Goal: Transaction & Acquisition: Obtain resource

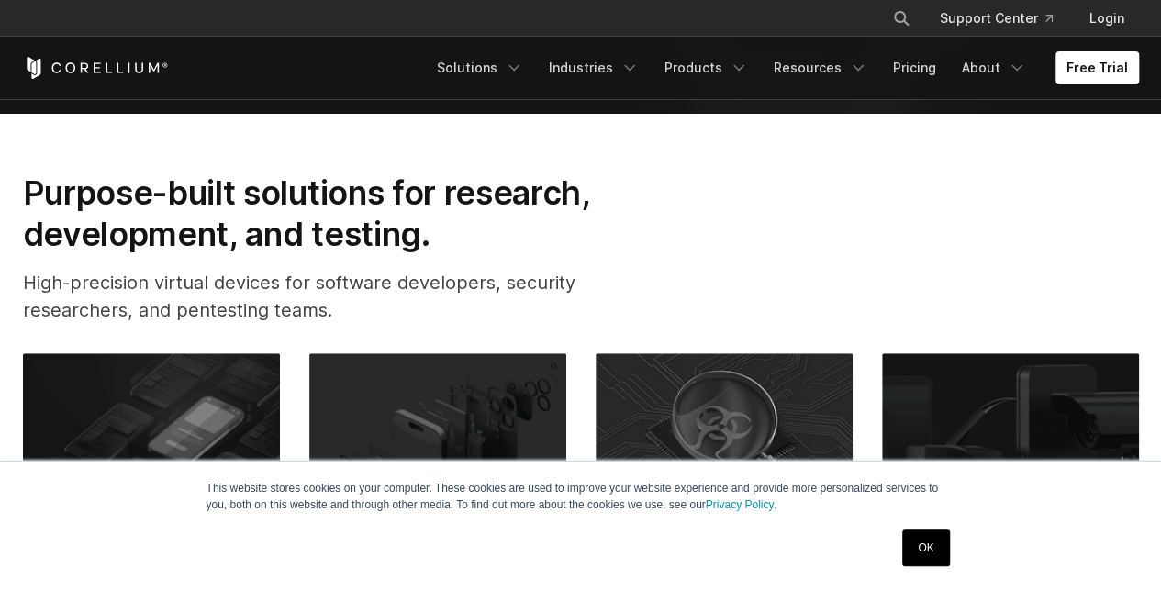
scroll to position [826, 0]
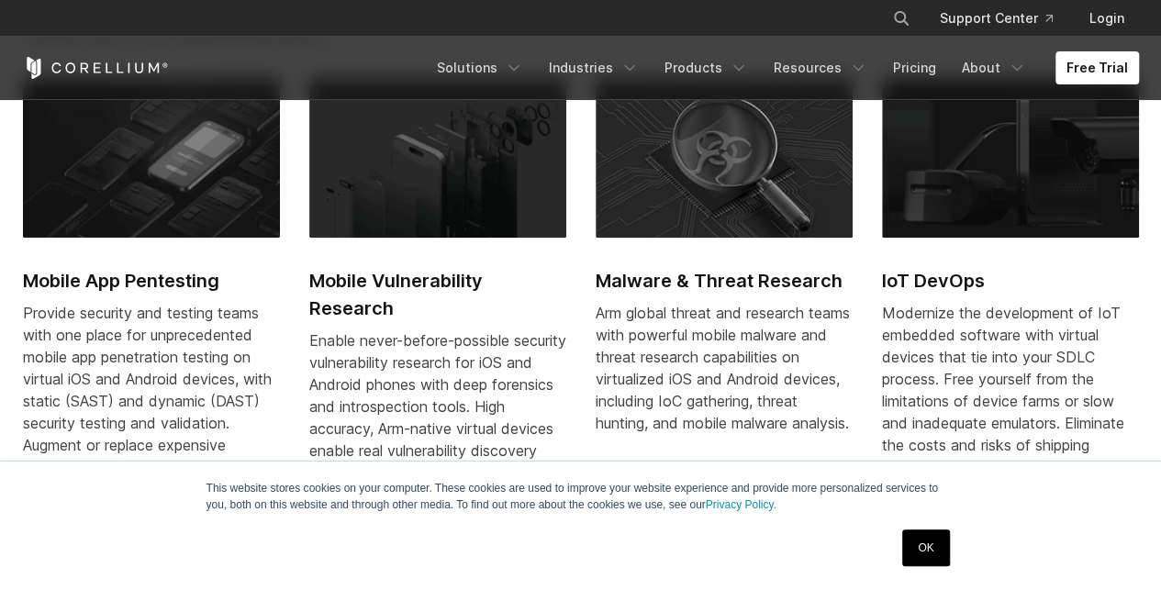
click at [915, 534] on link "OK" at bounding box center [925, 547] width 47 height 37
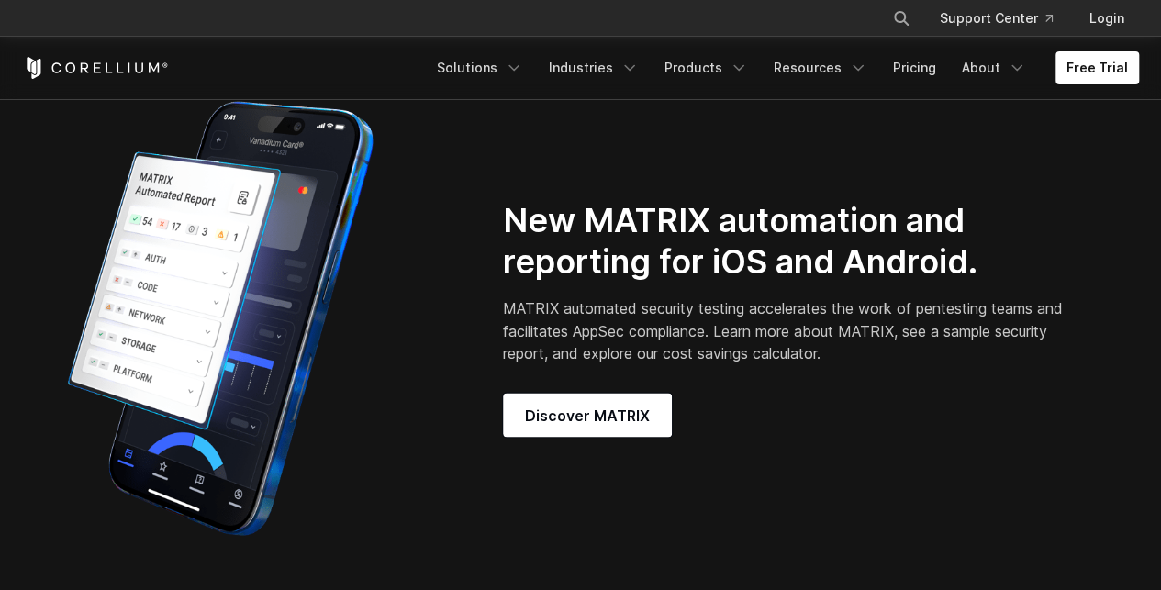
scroll to position [1376, 0]
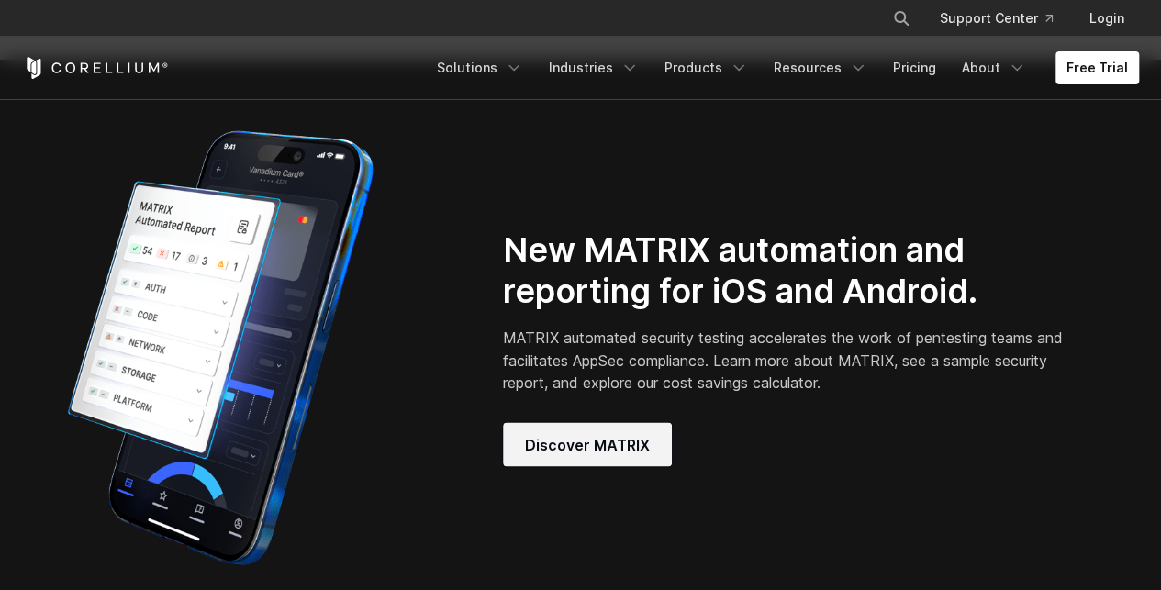
click at [617, 455] on span "Discover MATRIX" at bounding box center [587, 444] width 125 height 22
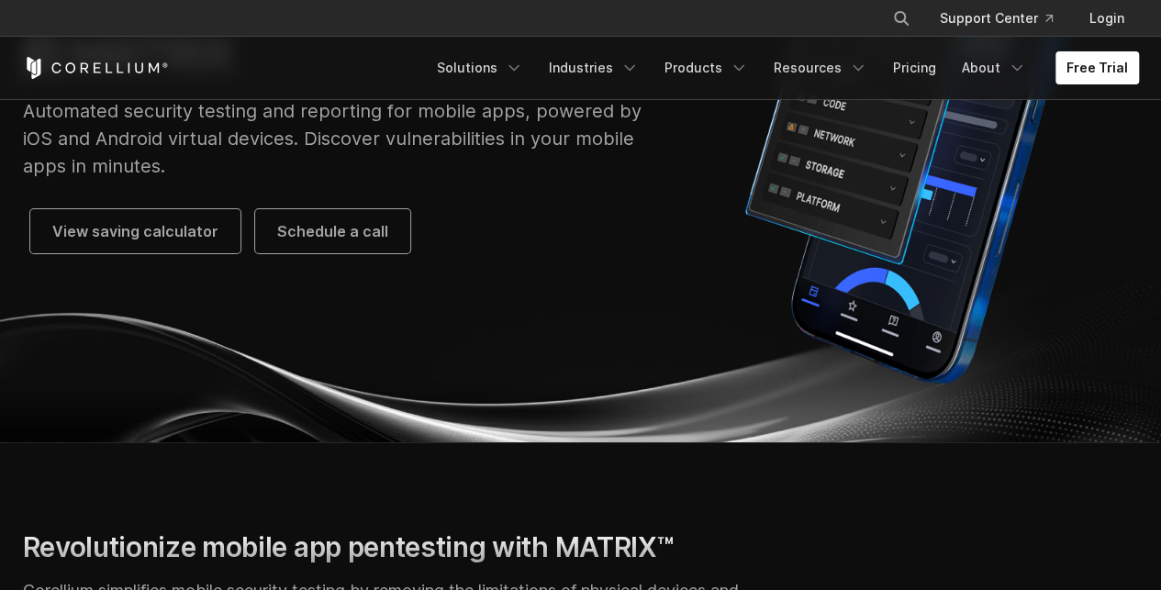
scroll to position [275, 0]
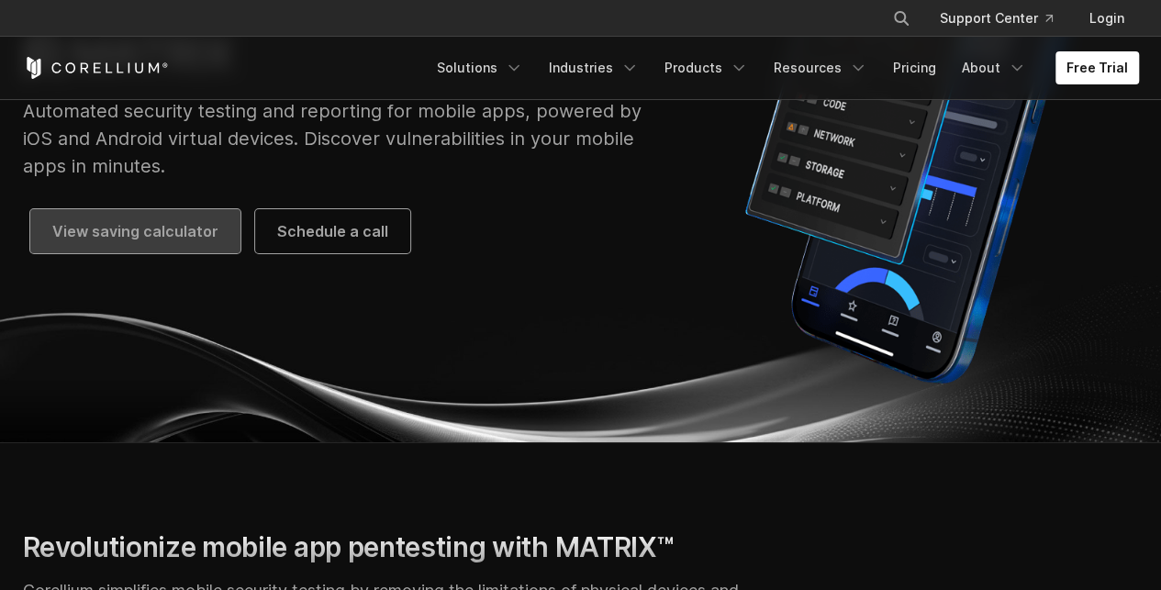
click at [166, 236] on span "View saving calculator" at bounding box center [135, 231] width 166 height 22
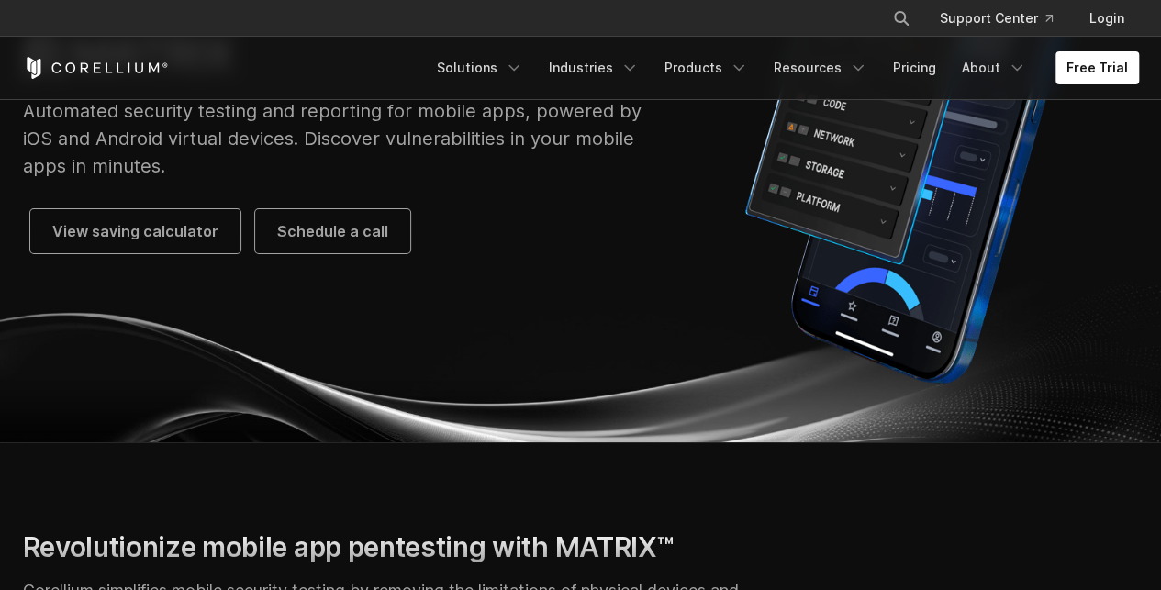
click at [328, 207] on div "MATRIX Automated security testing and reporting for mobile apps, powered by iOS…" at bounding box center [341, 141] width 636 height 226
click at [334, 204] on div "MATRIX Automated security testing and reporting for mobile apps, powered by iOS…" at bounding box center [341, 141] width 636 height 226
click at [311, 220] on span "Schedule a call" at bounding box center [332, 231] width 111 height 22
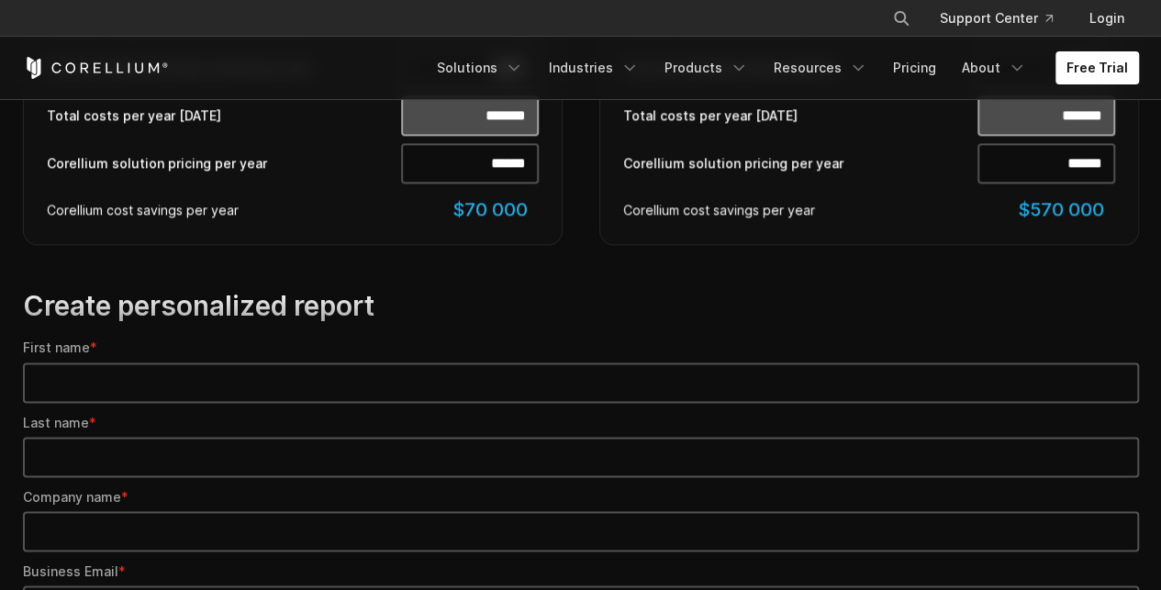
scroll to position [1101, 0]
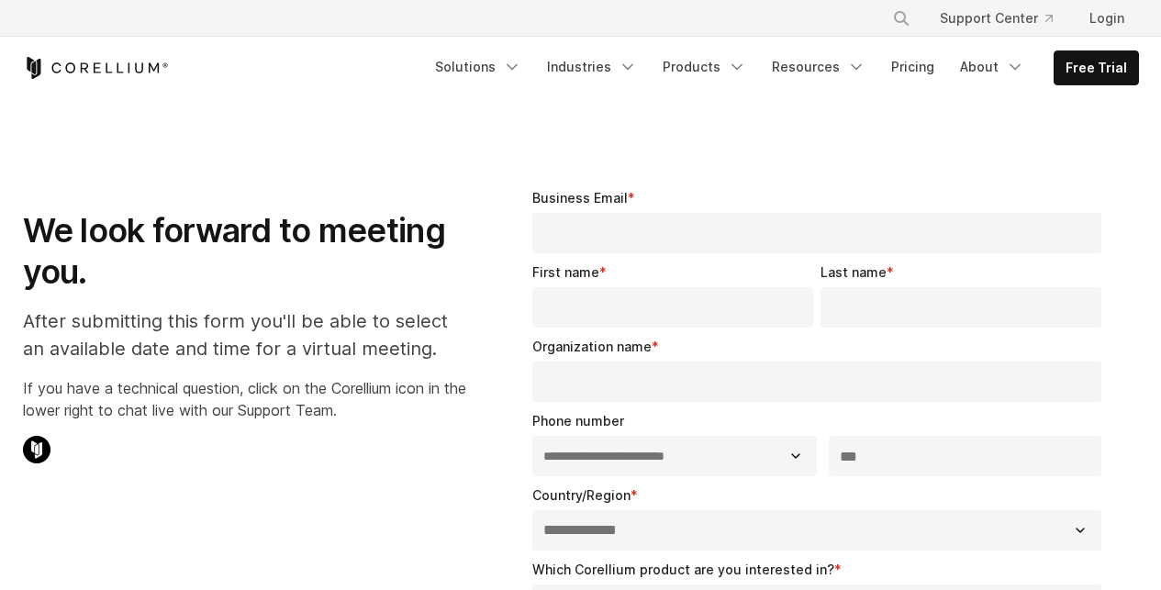
select select "**"
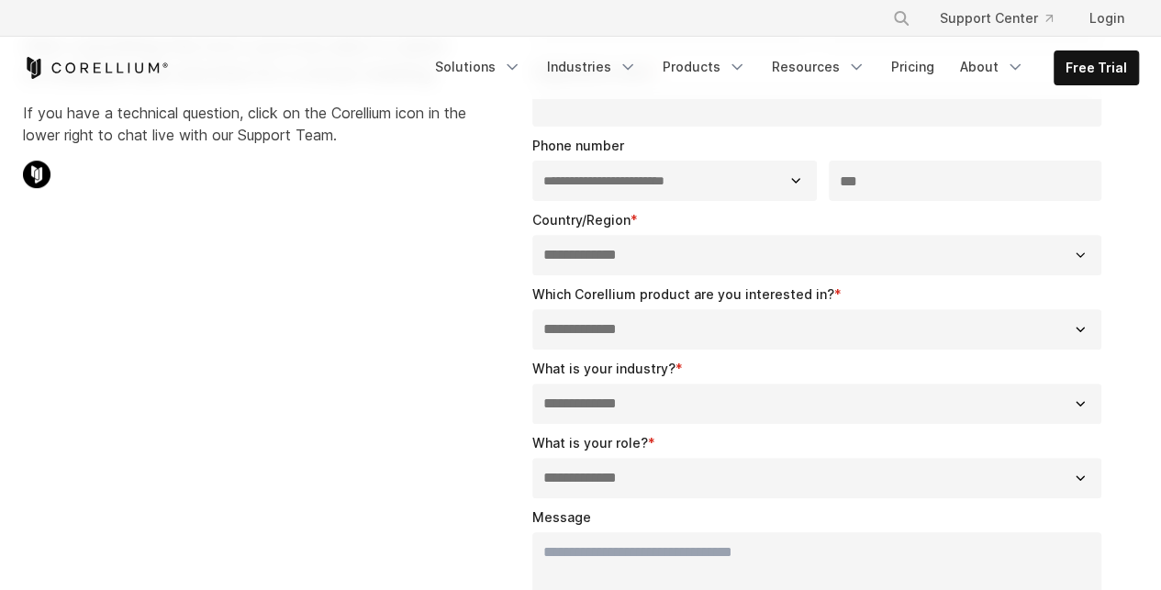
scroll to position [826, 0]
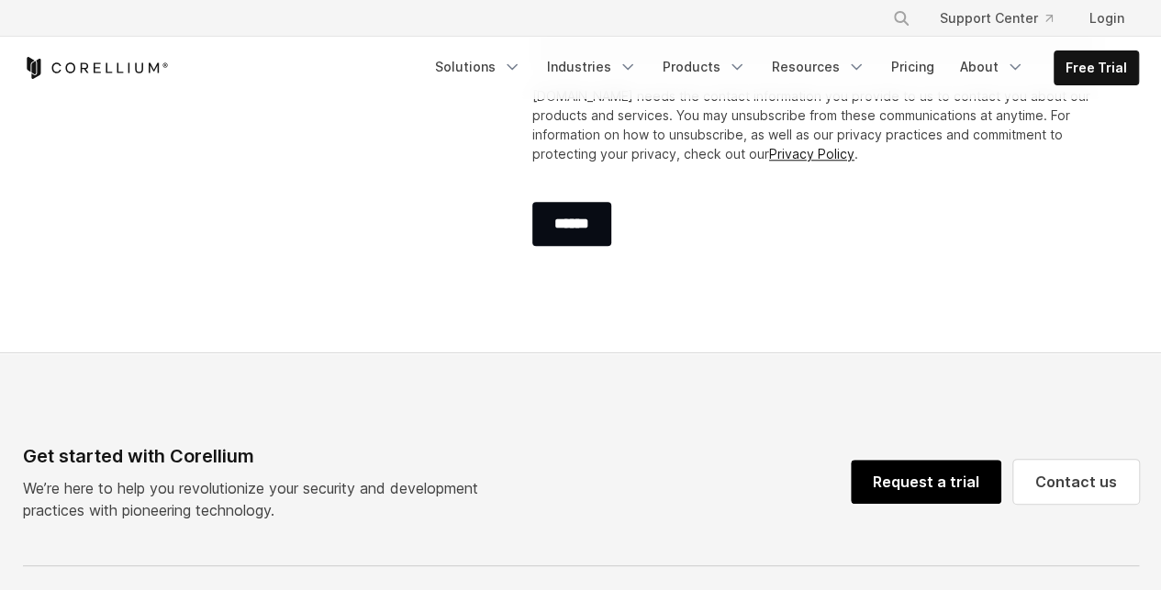
click at [951, 471] on link "Request a trial" at bounding box center [926, 482] width 150 height 44
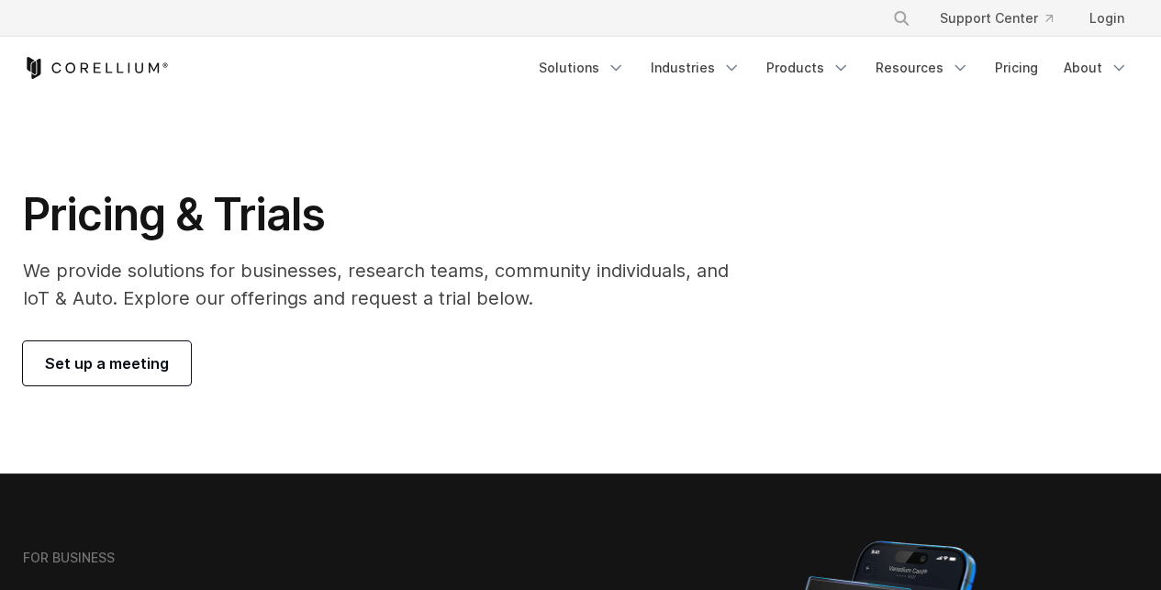
click at [160, 368] on span "Set up a meeting" at bounding box center [107, 363] width 124 height 22
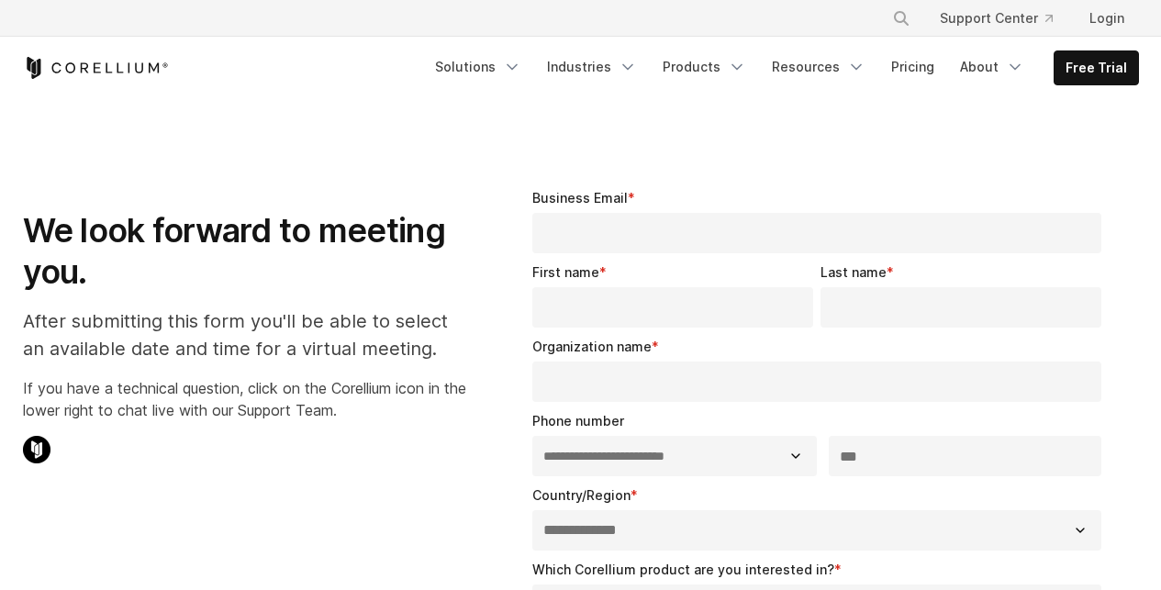
select select "**"
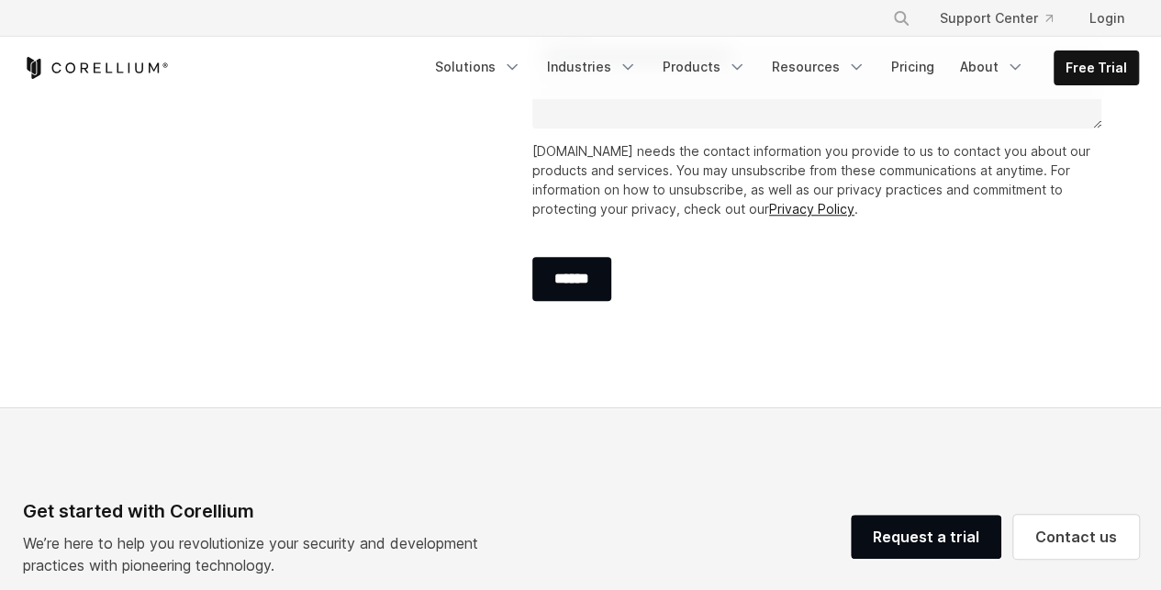
scroll to position [1391, 0]
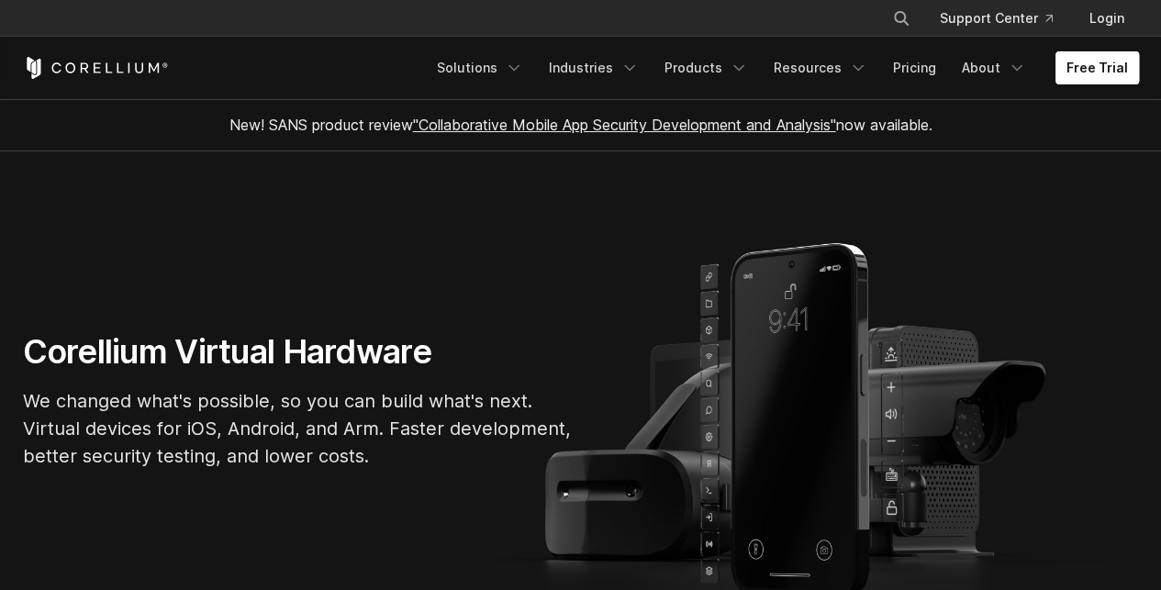
click at [1090, 54] on link "Free Trial" at bounding box center [1096, 67] width 83 height 33
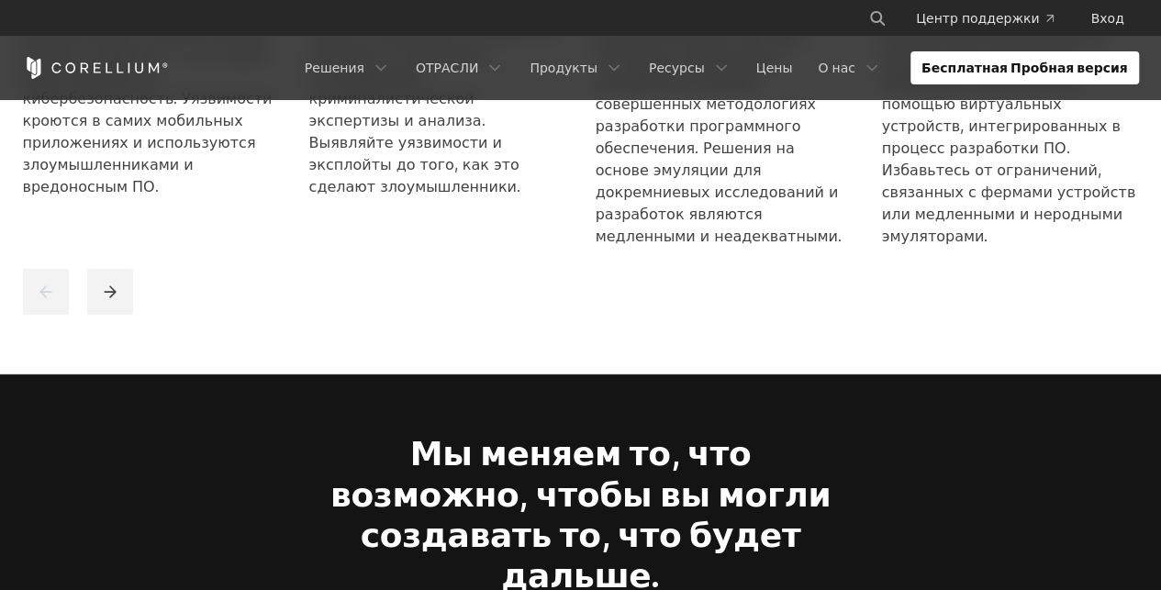
scroll to position [2875, 0]
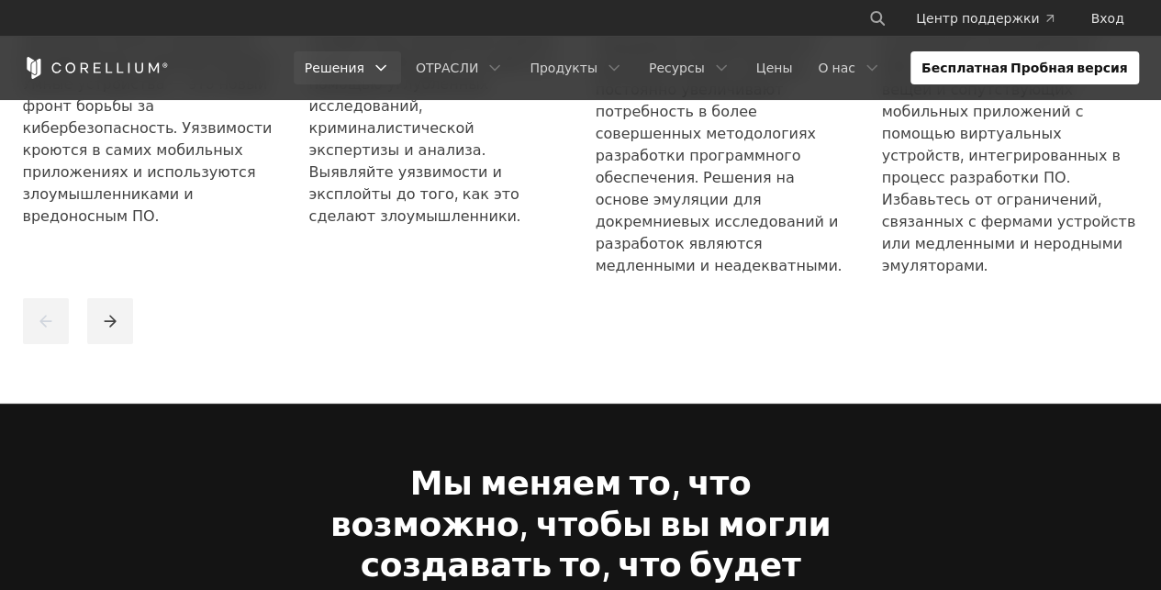
click at [401, 59] on link "Решения" at bounding box center [347, 67] width 107 height 33
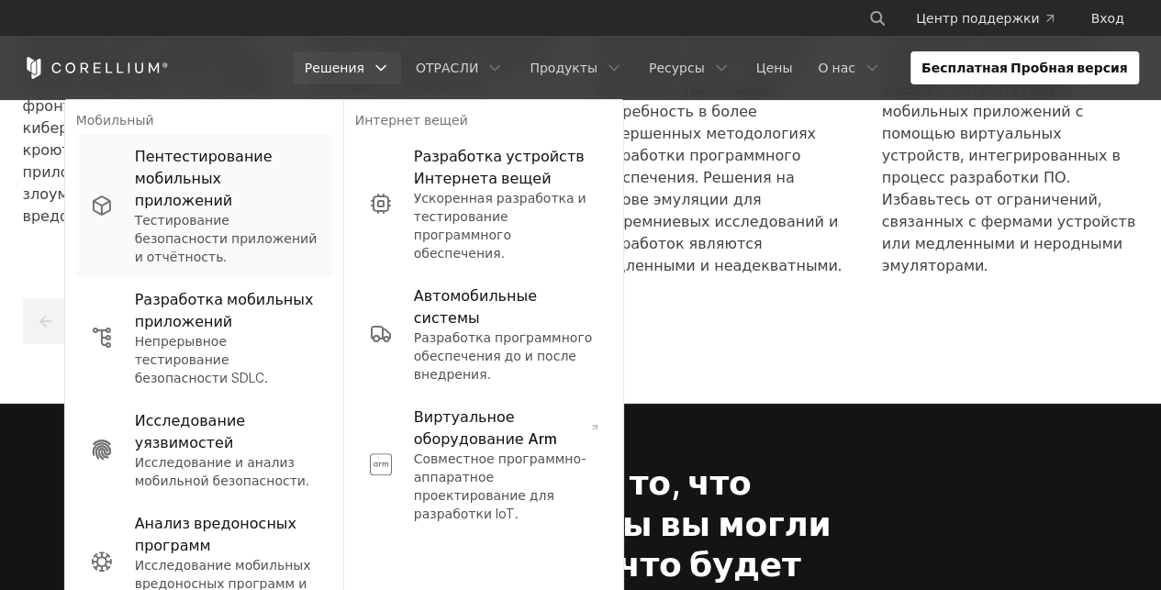
drag, startPoint x: 360, startPoint y: 150, endPoint x: 354, endPoint y: 168, distance: 18.3
click at [274, 231] on link "Пентестирование мобильных приложений Тестирование безопасности приложений и отч…" at bounding box center [204, 205] width 256 height 143
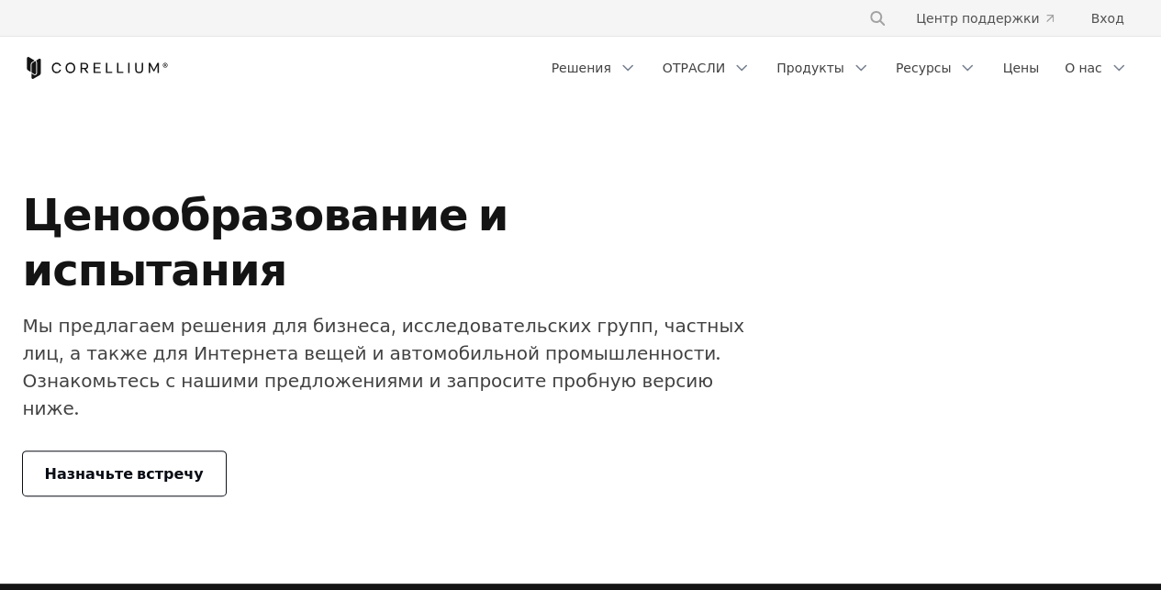
click at [215, 451] on div "Назначьте встречу" at bounding box center [388, 473] width 731 height 44
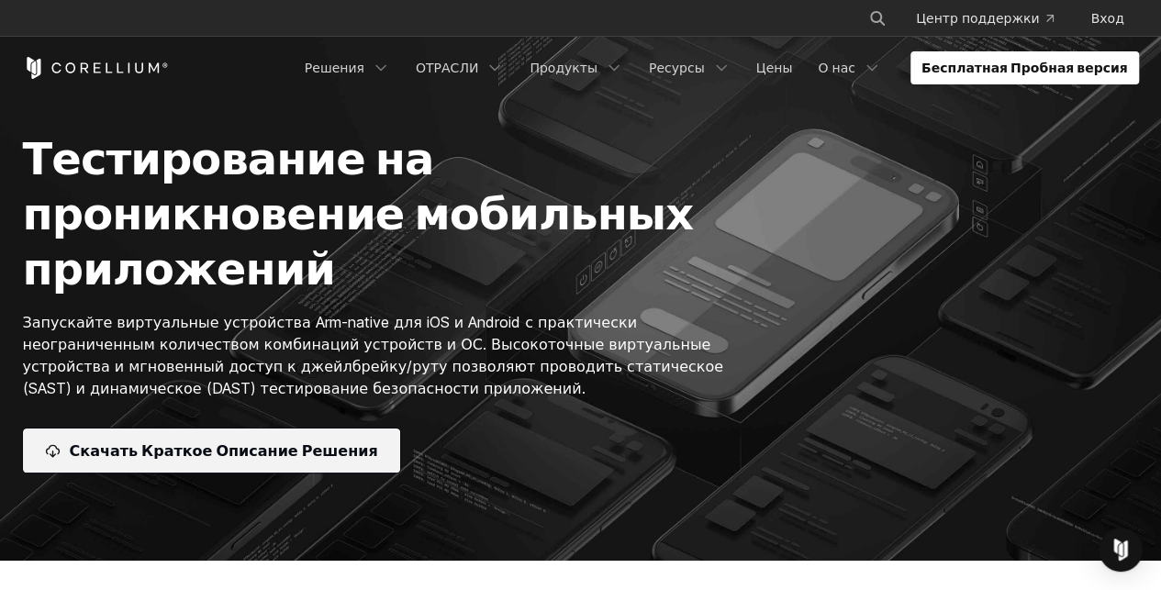
click at [306, 462] on link "Скачать Краткое Описание Решения" at bounding box center [211, 450] width 377 height 44
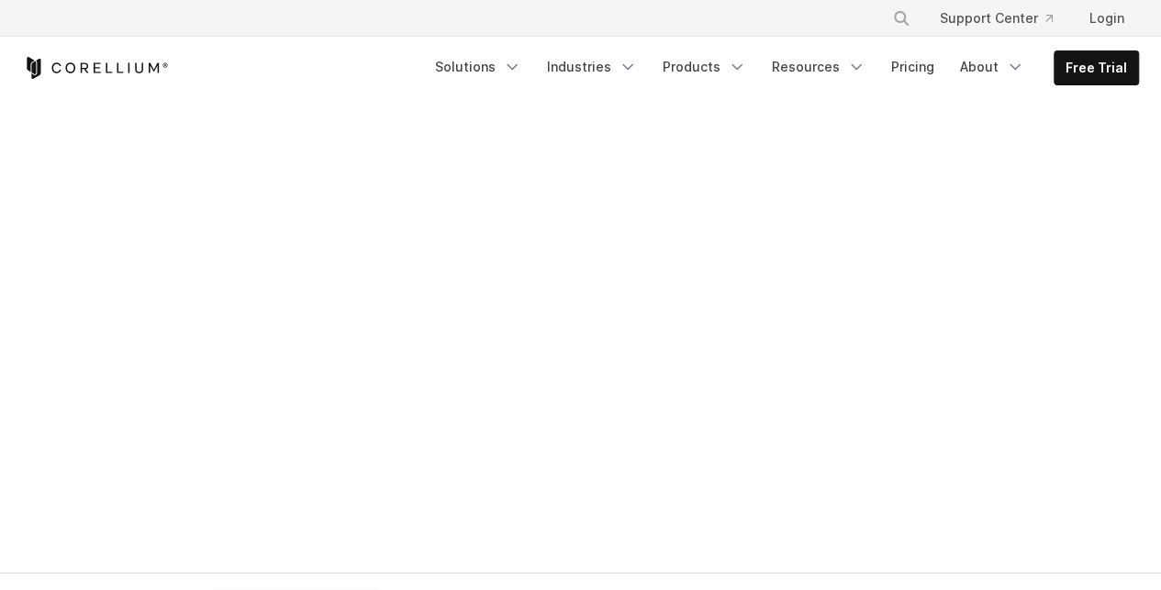
scroll to position [1243, 0]
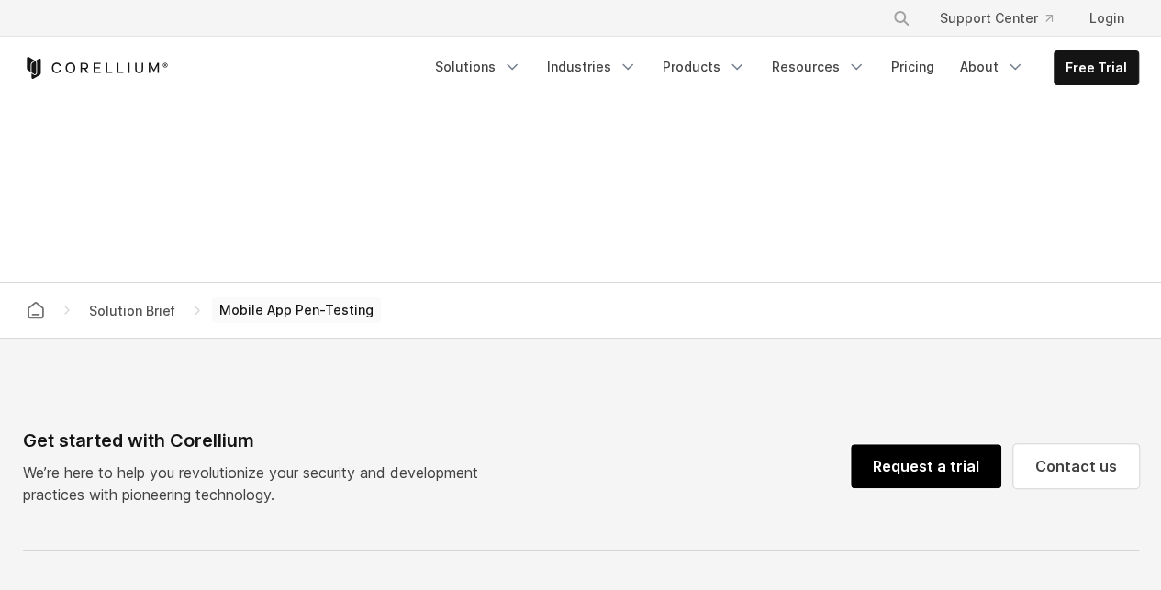
click at [965, 461] on link "Request a trial" at bounding box center [926, 466] width 150 height 44
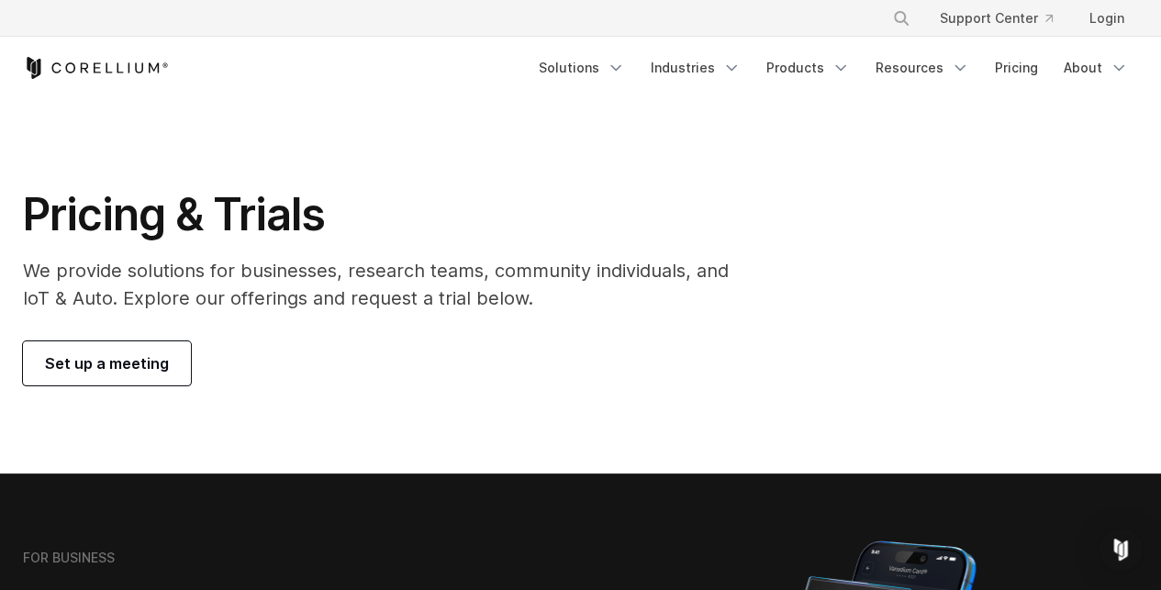
click at [97, 384] on link "Set up a meeting" at bounding box center [107, 363] width 168 height 44
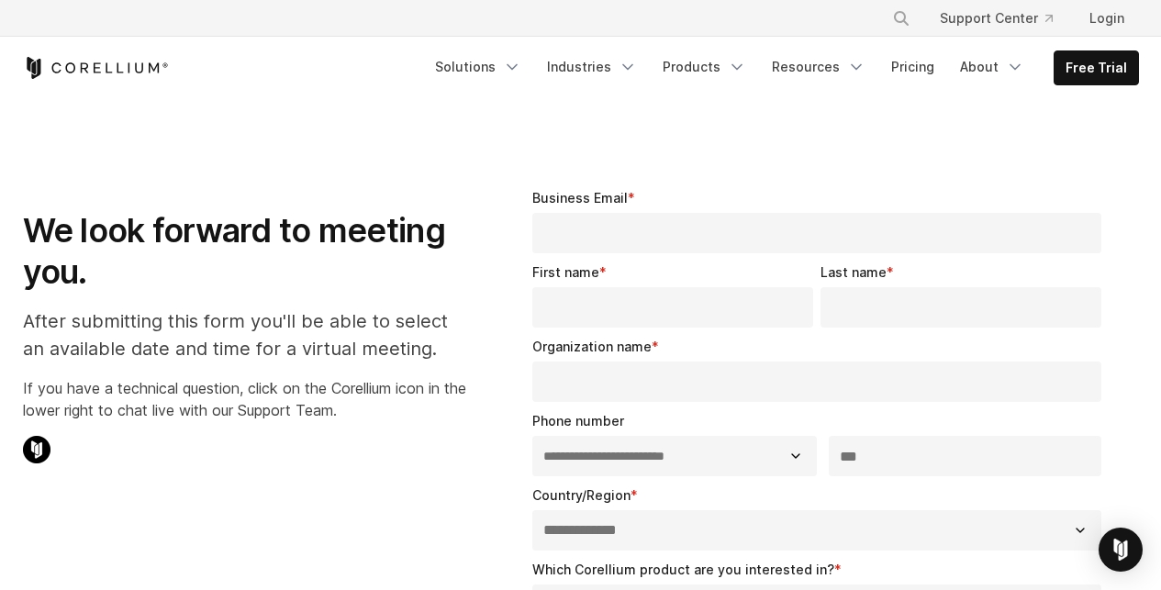
select select "**"
